Goal: Transaction & Acquisition: Purchase product/service

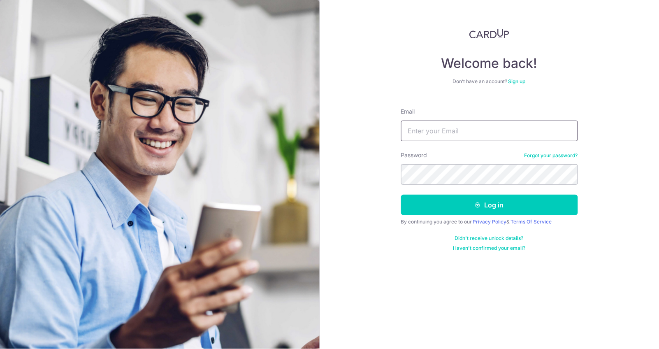
click at [508, 128] on input "Email" at bounding box center [489, 130] width 177 height 21
type input "foo.hsiangming@gmail.com"
click at [401, 194] on button "Log in" at bounding box center [489, 204] width 177 height 21
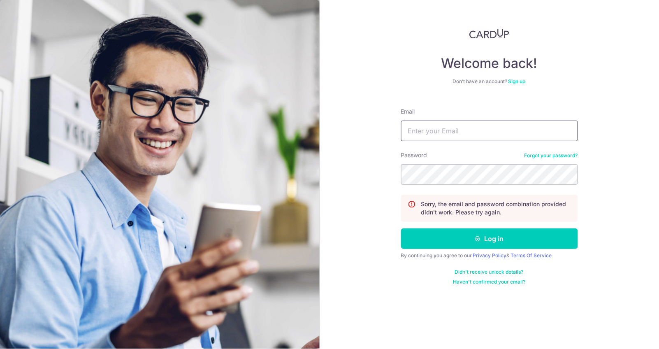
click at [426, 125] on input "Email" at bounding box center [489, 130] width 177 height 21
type input "foo.hsiangming@gmail.com"
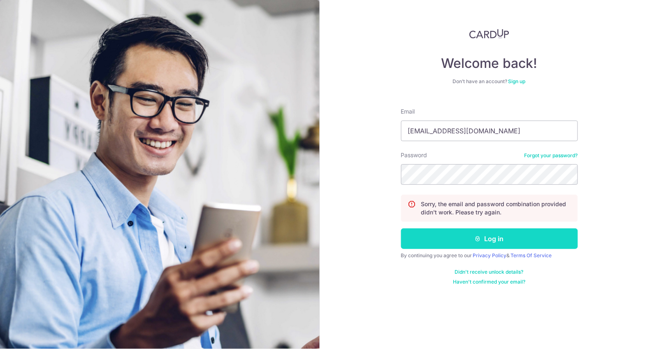
click at [486, 240] on button "Log in" at bounding box center [489, 238] width 177 height 21
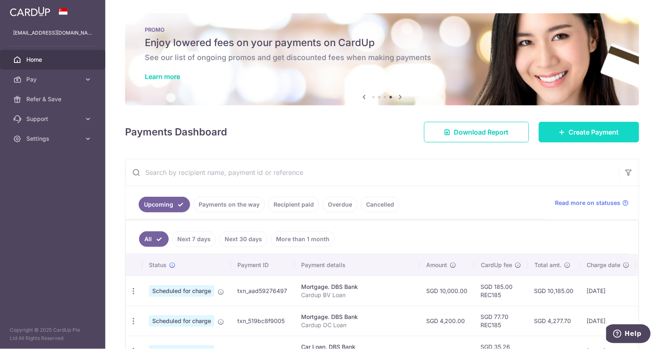
click at [569, 134] on span "Create Payment" at bounding box center [594, 132] width 50 height 10
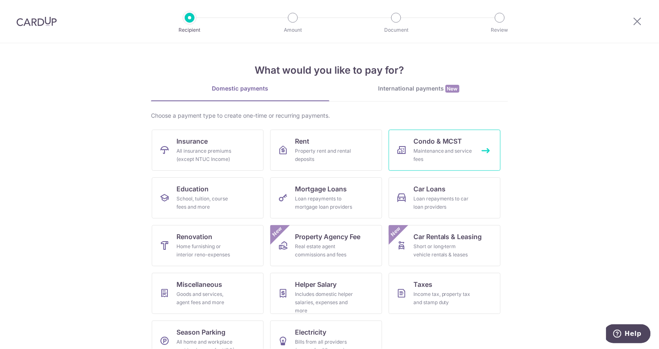
click at [416, 141] on span "Condo & MCST" at bounding box center [437, 141] width 49 height 10
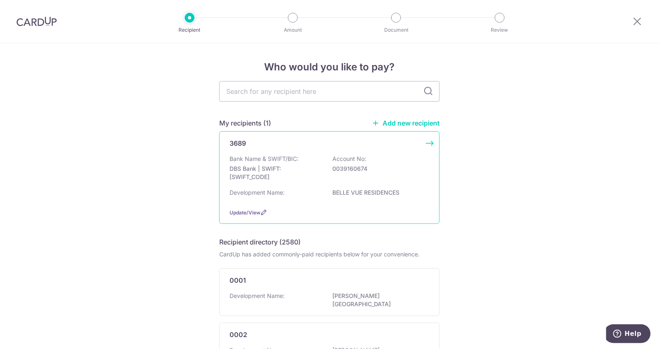
click at [313, 152] on div "3689 Bank Name & SWIFT/BIC: DBS Bank | SWIFT: [SWIFT_CODE] Account No: 00391606…" at bounding box center [329, 177] width 220 height 93
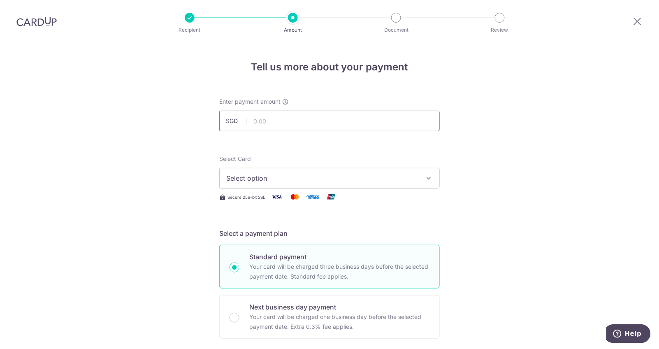
click at [324, 123] on input "text" at bounding box center [329, 121] width 220 height 21
type input "3,165.20"
click at [392, 176] on span "Select option" at bounding box center [322, 178] width 192 height 10
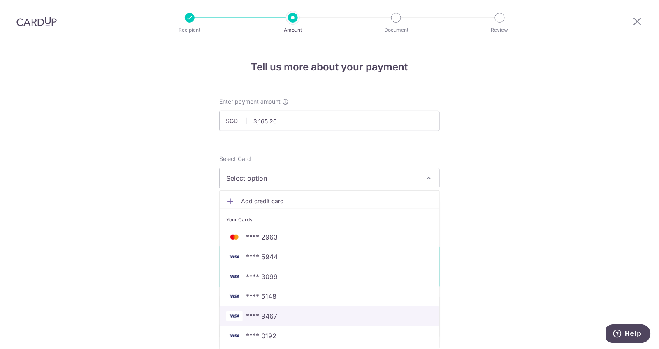
click at [310, 313] on span "**** 9467" at bounding box center [329, 316] width 206 height 10
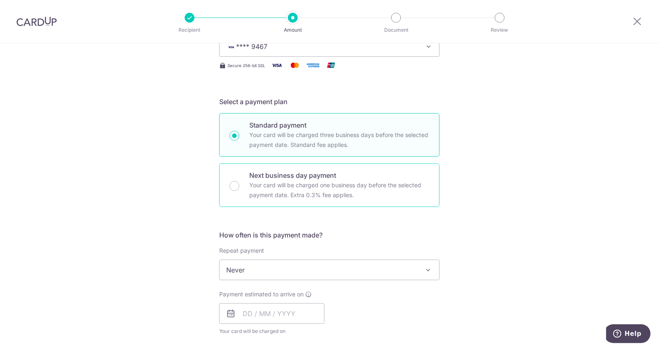
scroll to position [197, 0]
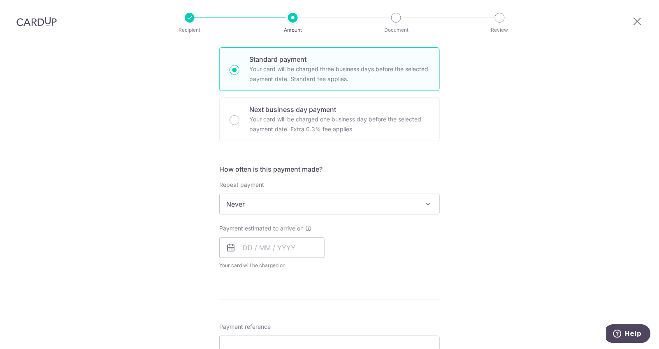
click at [346, 206] on span "Never" at bounding box center [330, 204] width 220 height 20
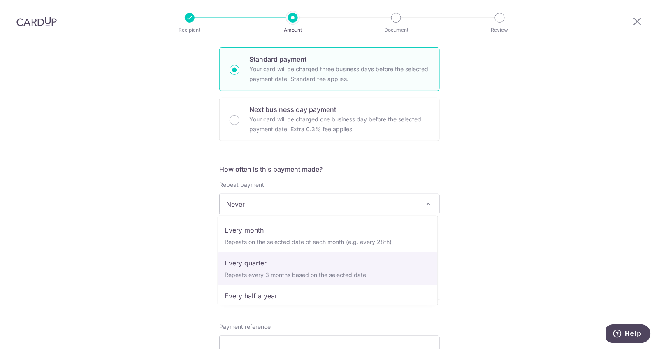
scroll to position [82, 0]
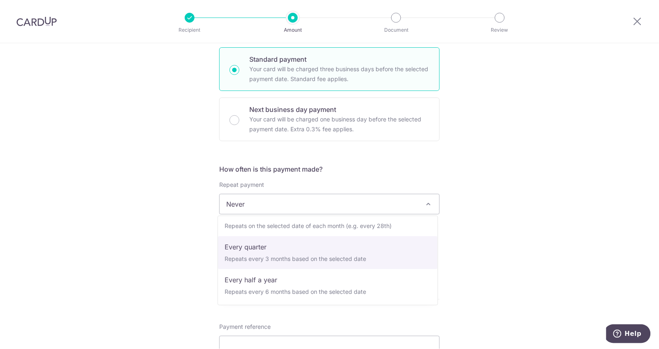
select select "4"
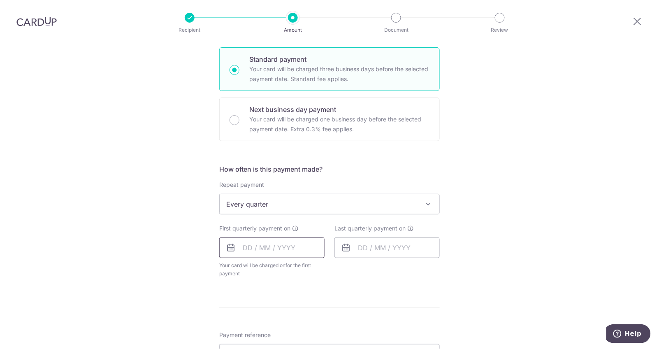
click at [244, 248] on input "text" at bounding box center [271, 247] width 105 height 21
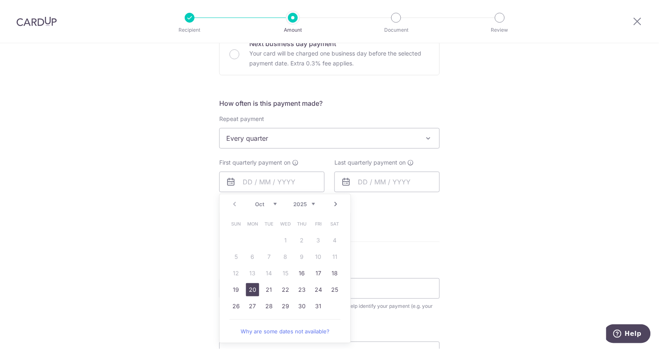
click at [248, 288] on link "20" at bounding box center [252, 289] width 13 height 13
type input "20/10/2025"
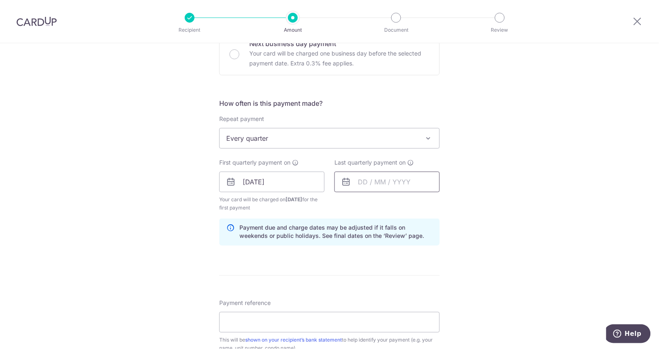
click at [362, 183] on input "text" at bounding box center [386, 181] width 105 height 21
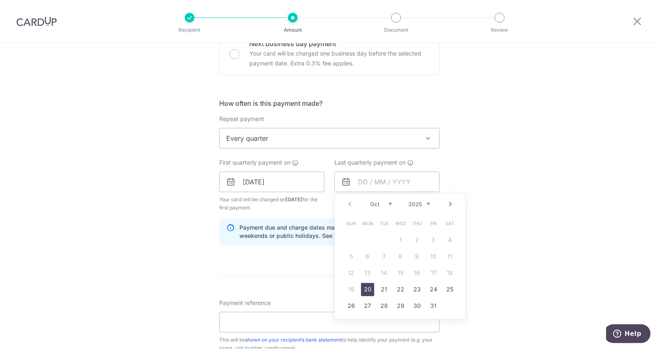
click at [449, 203] on link "Next" at bounding box center [451, 204] width 10 height 10
click at [384, 291] on link "20" at bounding box center [383, 289] width 13 height 13
type input "20/01/2026"
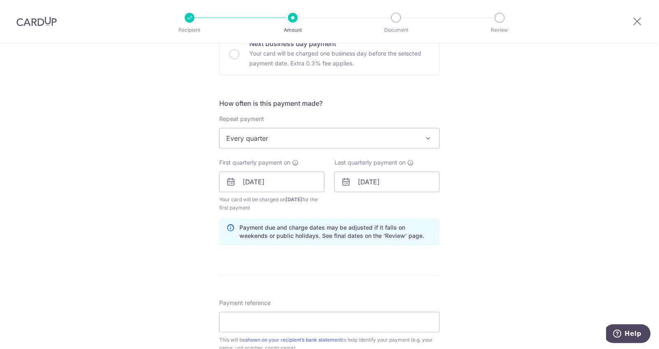
scroll to position [329, 0]
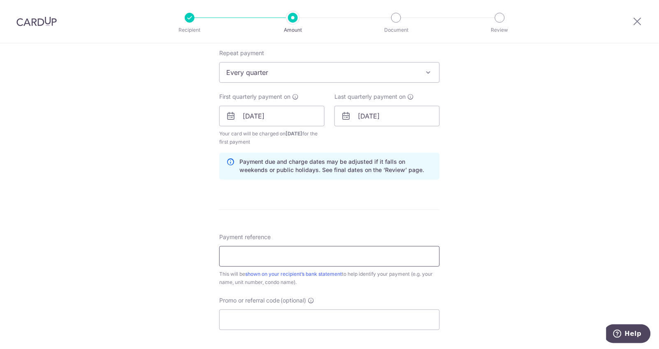
click at [245, 255] on input "Payment reference" at bounding box center [329, 256] width 220 height 21
type input "B"
type input "M"
type input "1"
type input "Block 15 Unit Number 04-04"
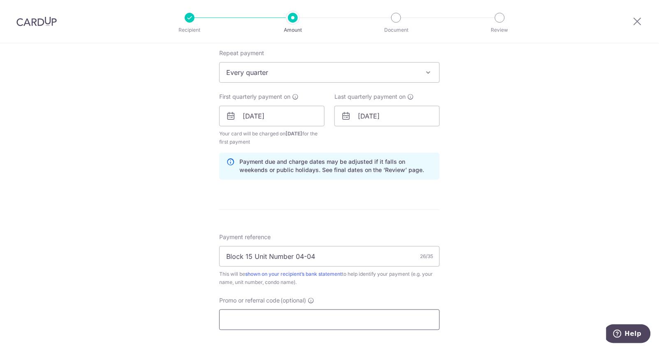
click at [282, 322] on input "Promo or referral code (optional)" at bounding box center [329, 319] width 220 height 21
paste input "REC185"
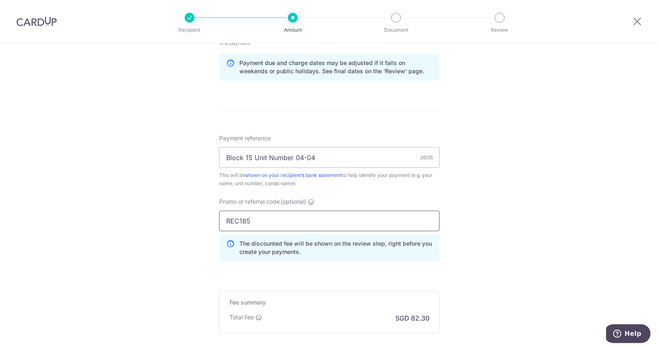
scroll to position [493, 0]
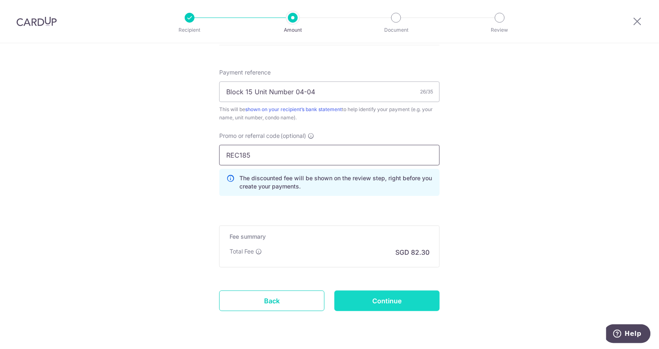
type input "REC185"
click at [410, 300] on input "Continue" at bounding box center [386, 300] width 105 height 21
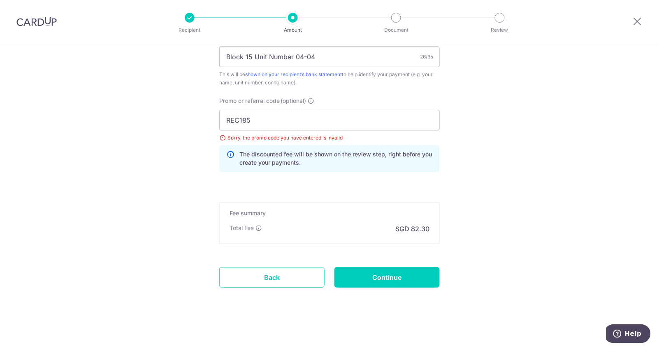
scroll to position [421, 0]
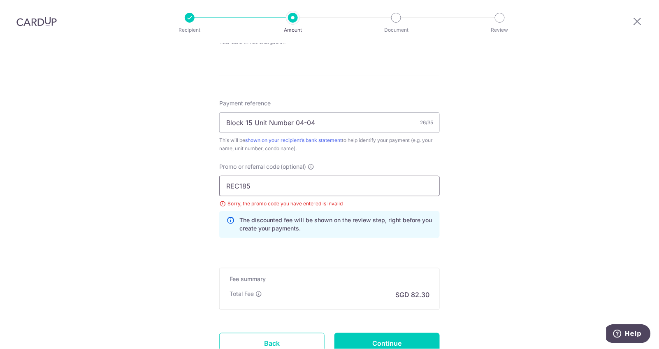
click at [320, 181] on input "REC185" at bounding box center [329, 186] width 220 height 21
type input "R"
type input "REC185"
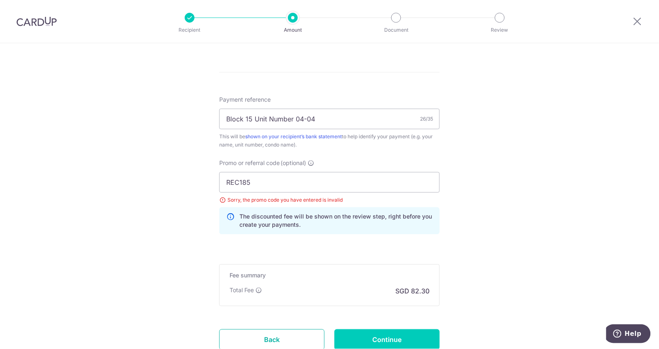
scroll to position [486, 0]
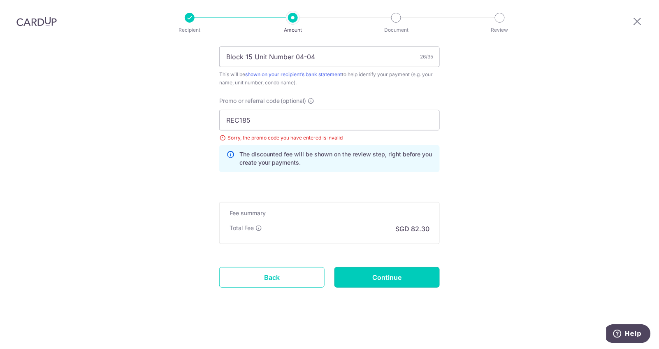
click at [392, 280] on input "Continue" at bounding box center [386, 277] width 105 height 21
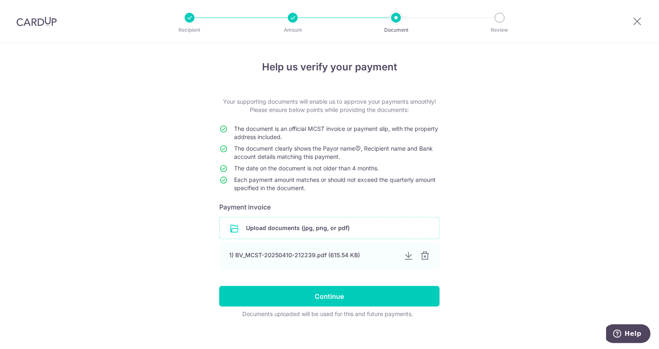
click at [334, 228] on input "file" at bounding box center [330, 227] width 220 height 21
click at [406, 258] on div at bounding box center [408, 256] width 10 height 10
click at [269, 229] on input "file" at bounding box center [330, 227] width 220 height 21
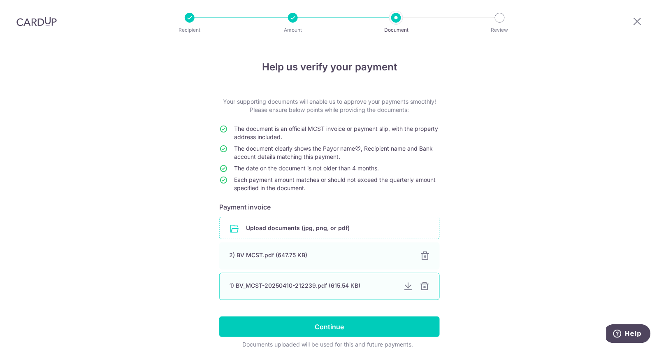
click at [426, 286] on div at bounding box center [424, 286] width 10 height 10
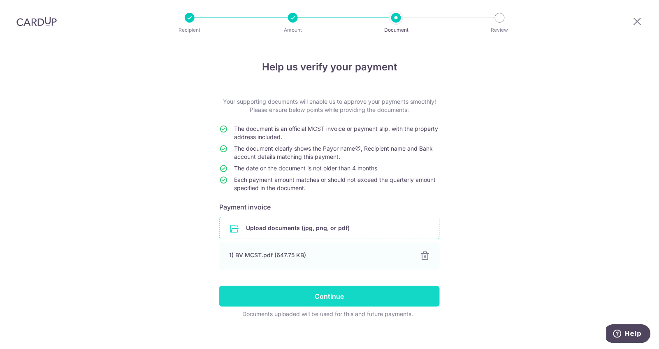
click at [400, 297] on input "Continue" at bounding box center [329, 296] width 220 height 21
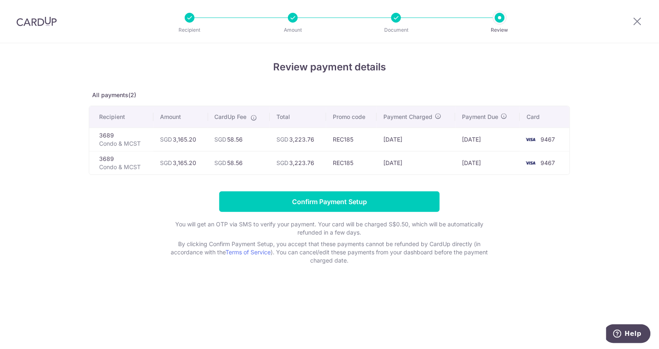
click at [147, 231] on form "Confirm Payment Setup You will get an OTP via SMS to verify your payment. Your …" at bounding box center [329, 227] width 481 height 73
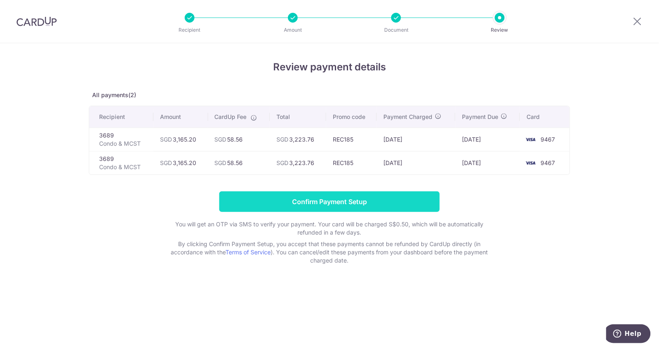
click at [339, 199] on input "Confirm Payment Setup" at bounding box center [329, 201] width 220 height 21
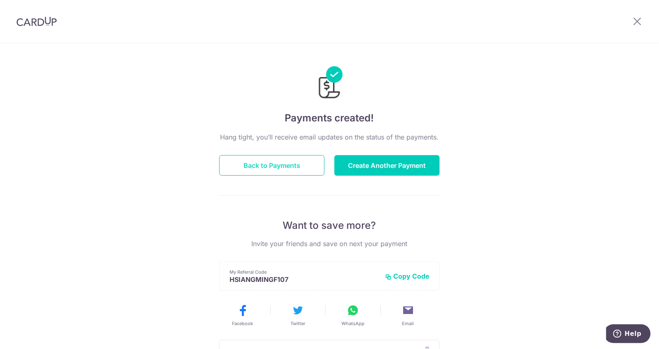
click at [280, 164] on button "Back to Payments" at bounding box center [271, 165] width 105 height 21
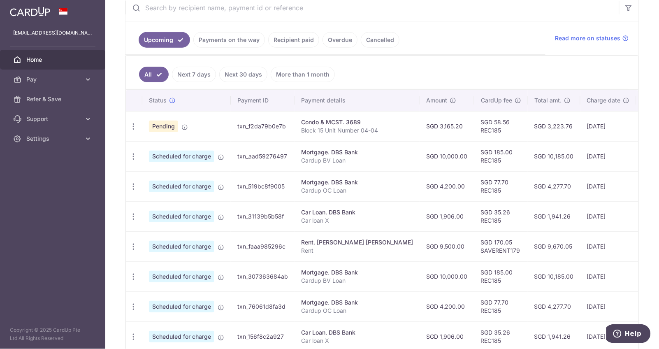
scroll to position [289, 0]
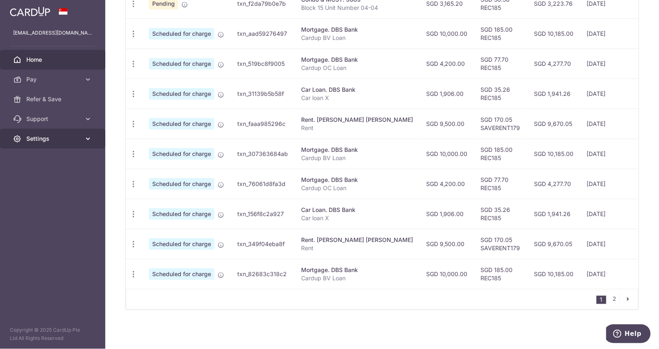
click at [91, 139] on icon at bounding box center [88, 138] width 8 height 8
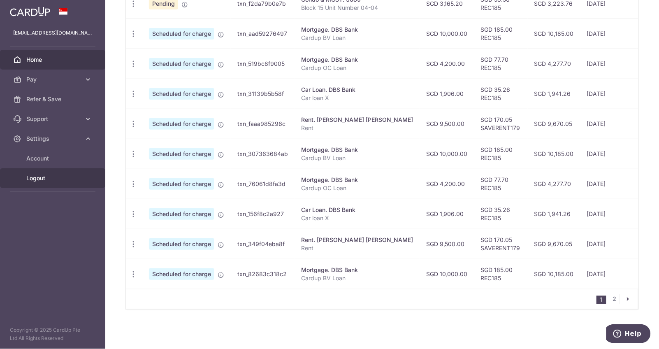
click at [36, 174] on span "Logout" at bounding box center [53, 178] width 54 height 8
